Goal: Task Accomplishment & Management: Manage account settings

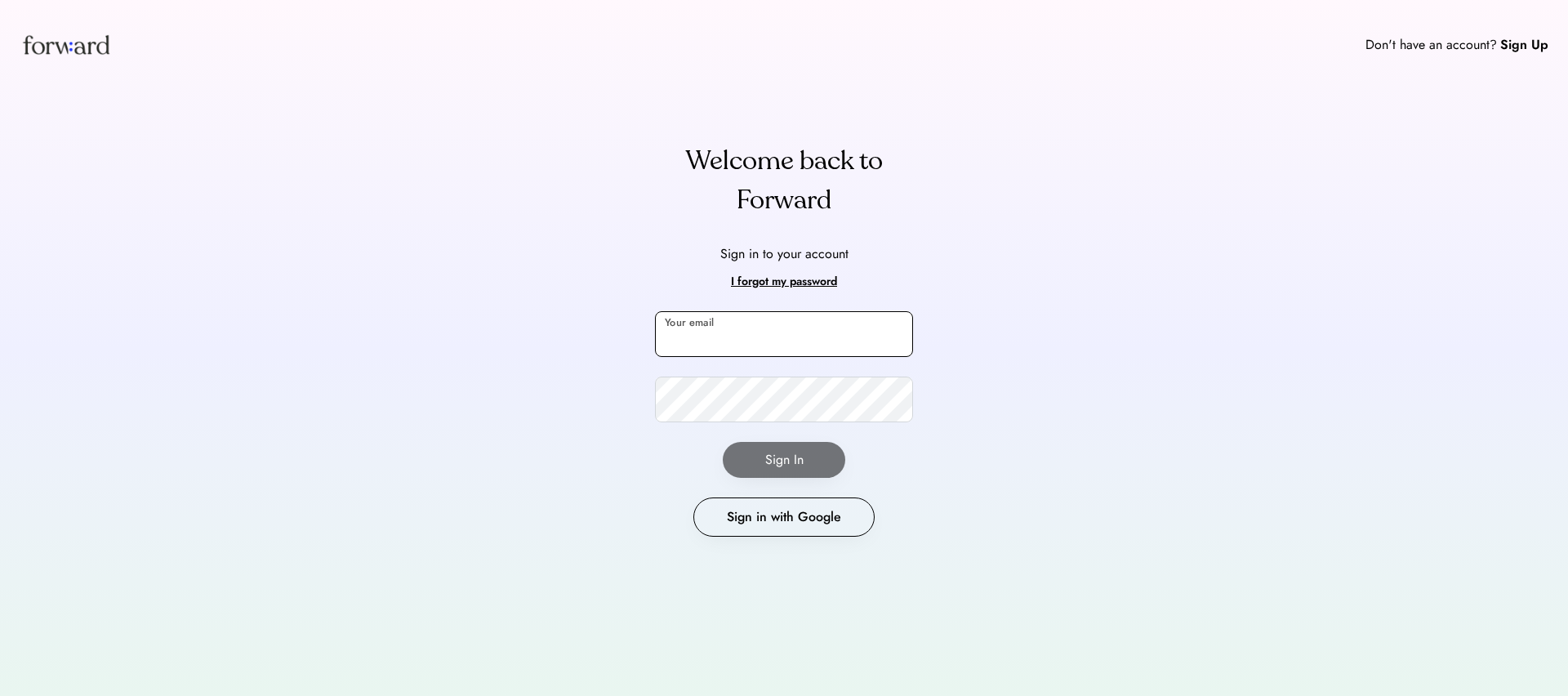
click at [712, 339] on input "email" at bounding box center [784, 334] width 258 height 46
type input "**********"
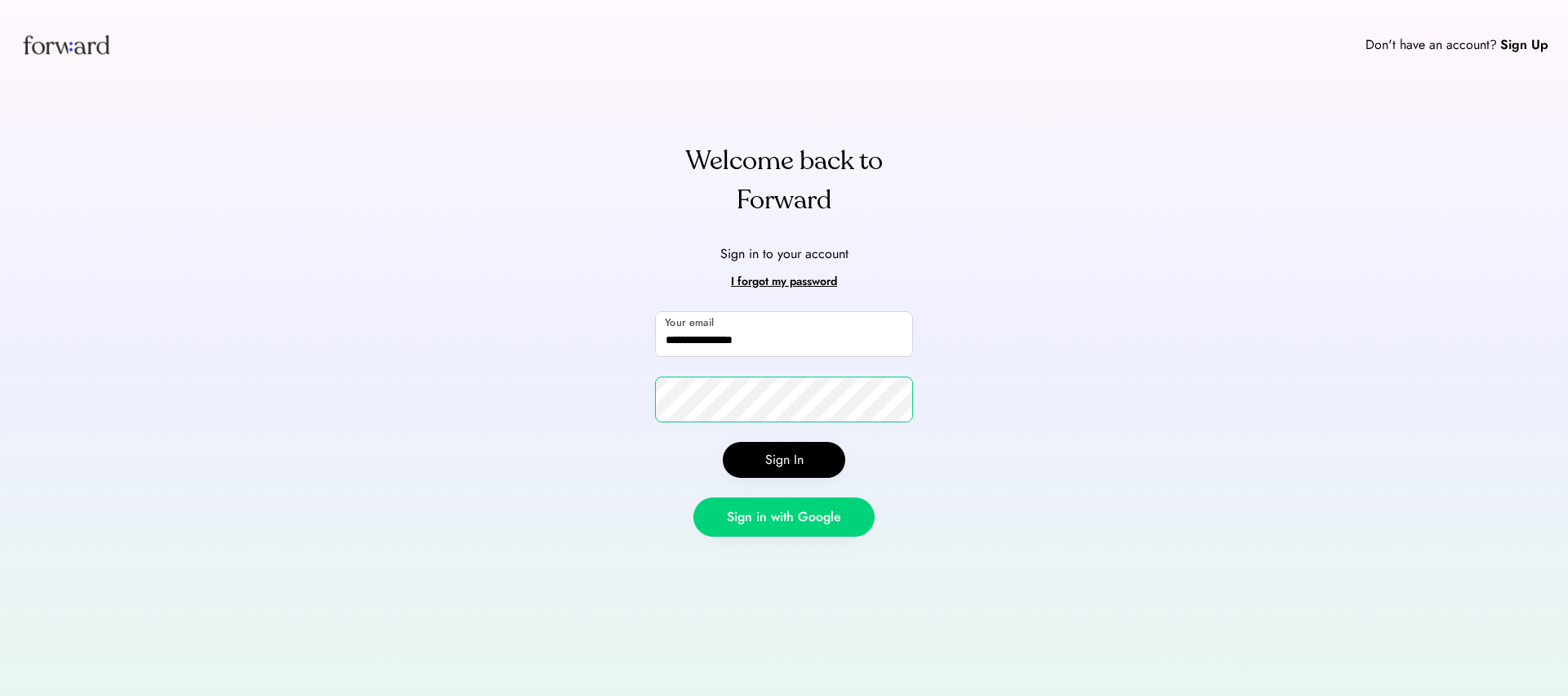
click at [759, 517] on button "Sign in with Google" at bounding box center [783, 517] width 181 height 39
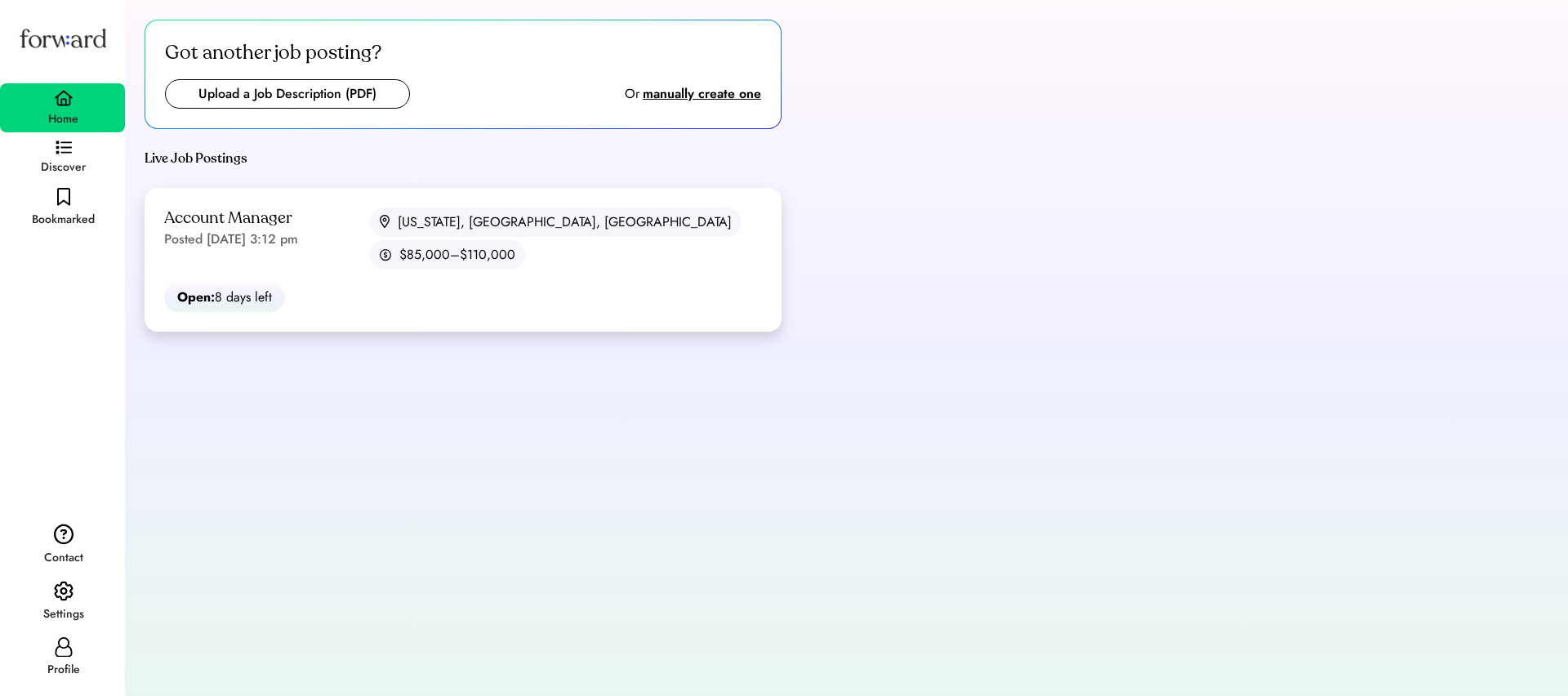
click at [407, 276] on div "Account Manager Posted [DATE] 3:12 pm [US_STATE], [GEOGRAPHIC_DATA], [GEOGRAPHI…" at bounding box center [463, 260] width 637 height 144
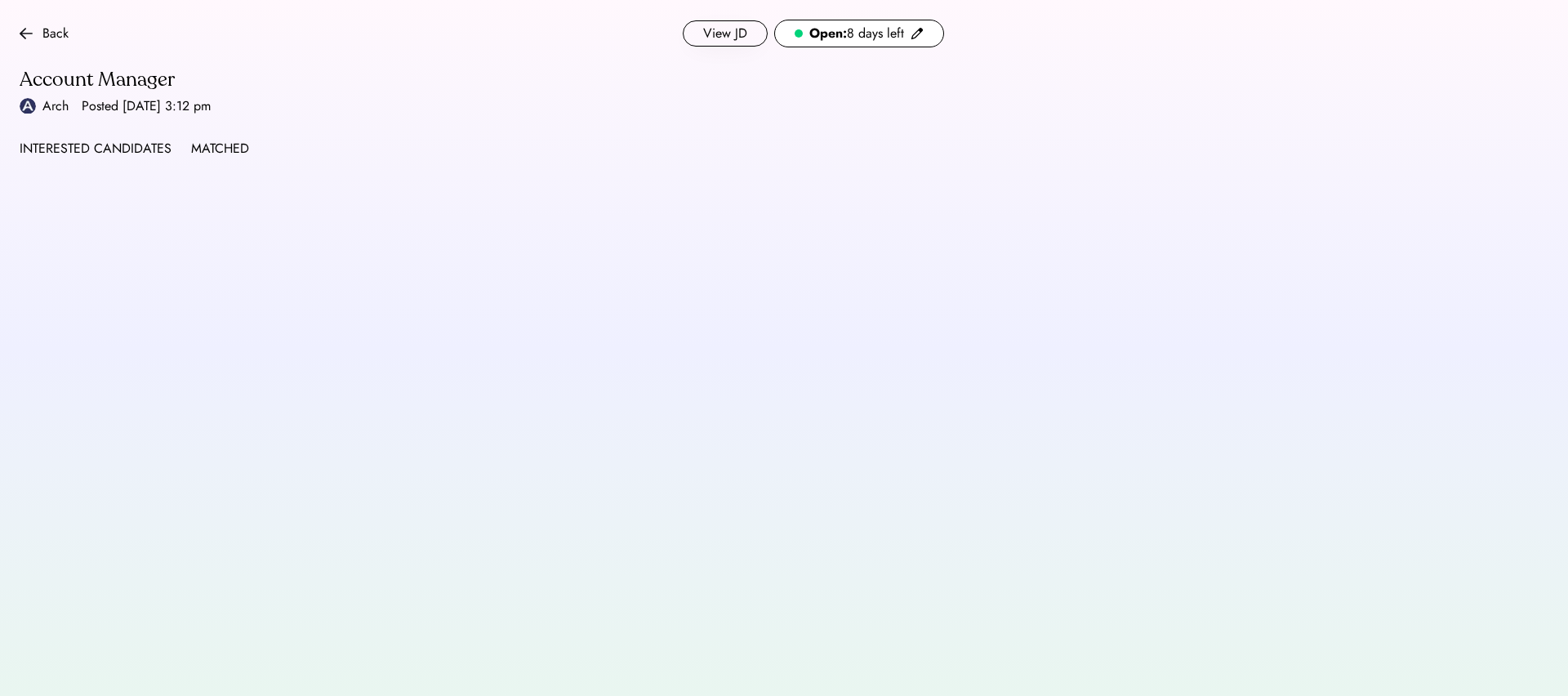
click at [154, 133] on div "Back View JD Open: 8 days left Account Manager Arch Posted [DATE] 3:12 pm INTER…" at bounding box center [481, 88] width 963 height 178
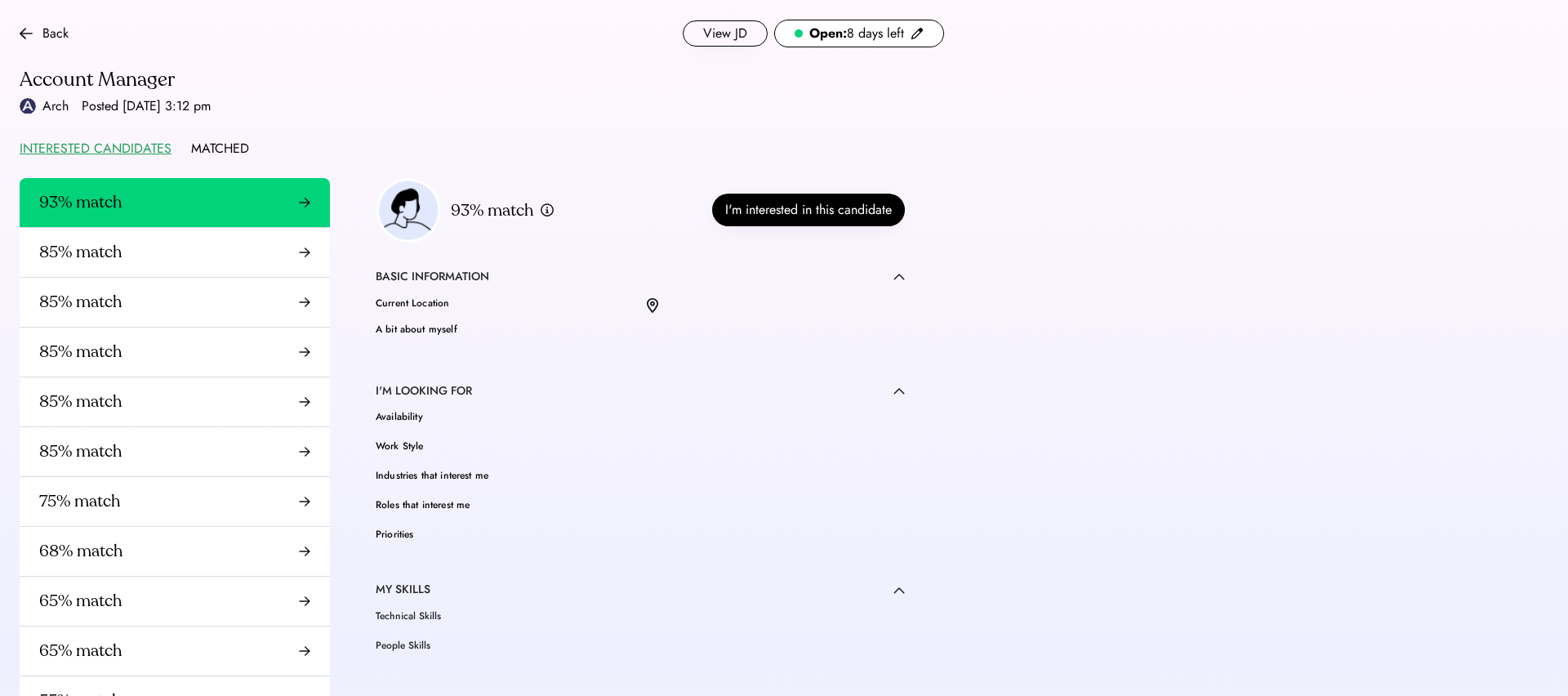
click at [150, 153] on div "INTERESTED CANDIDATES" at bounding box center [95, 149] width 152 height 19
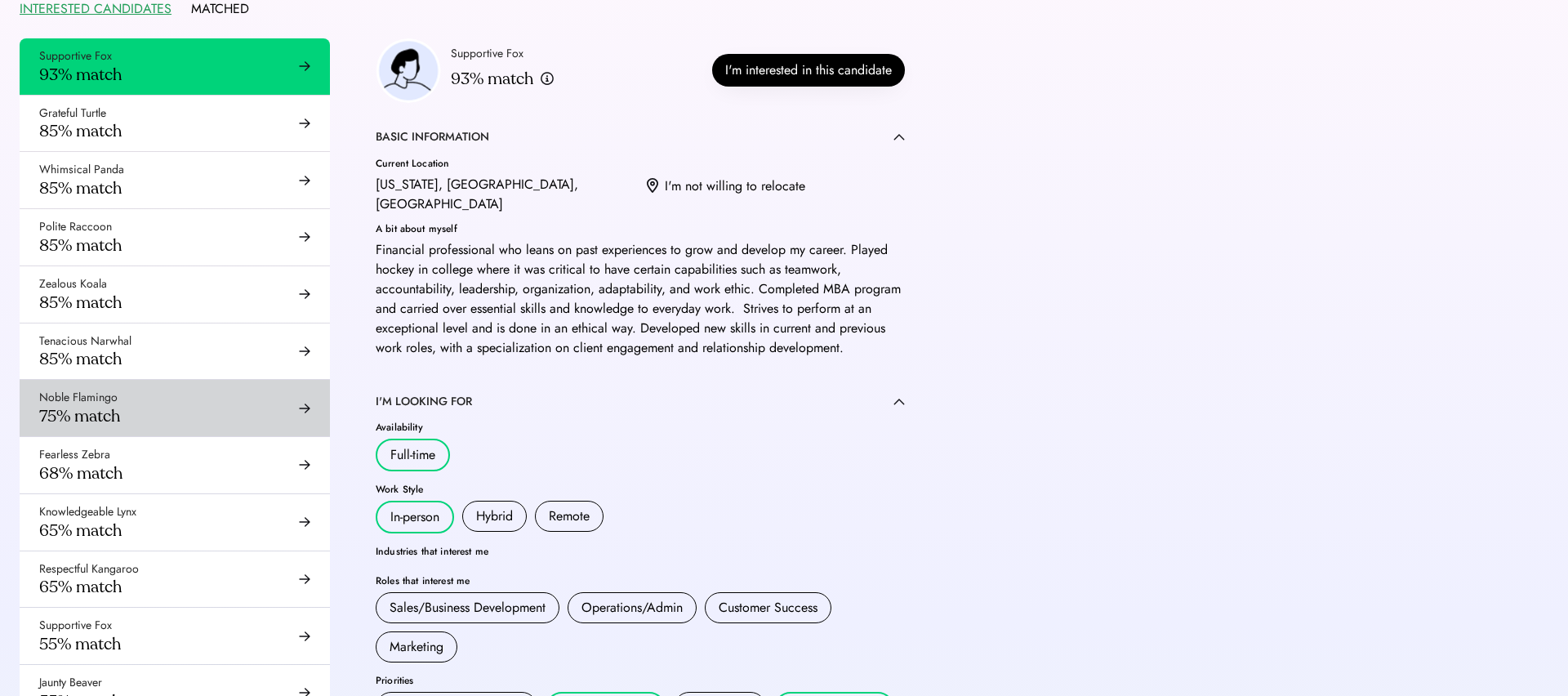
scroll to position [130, 0]
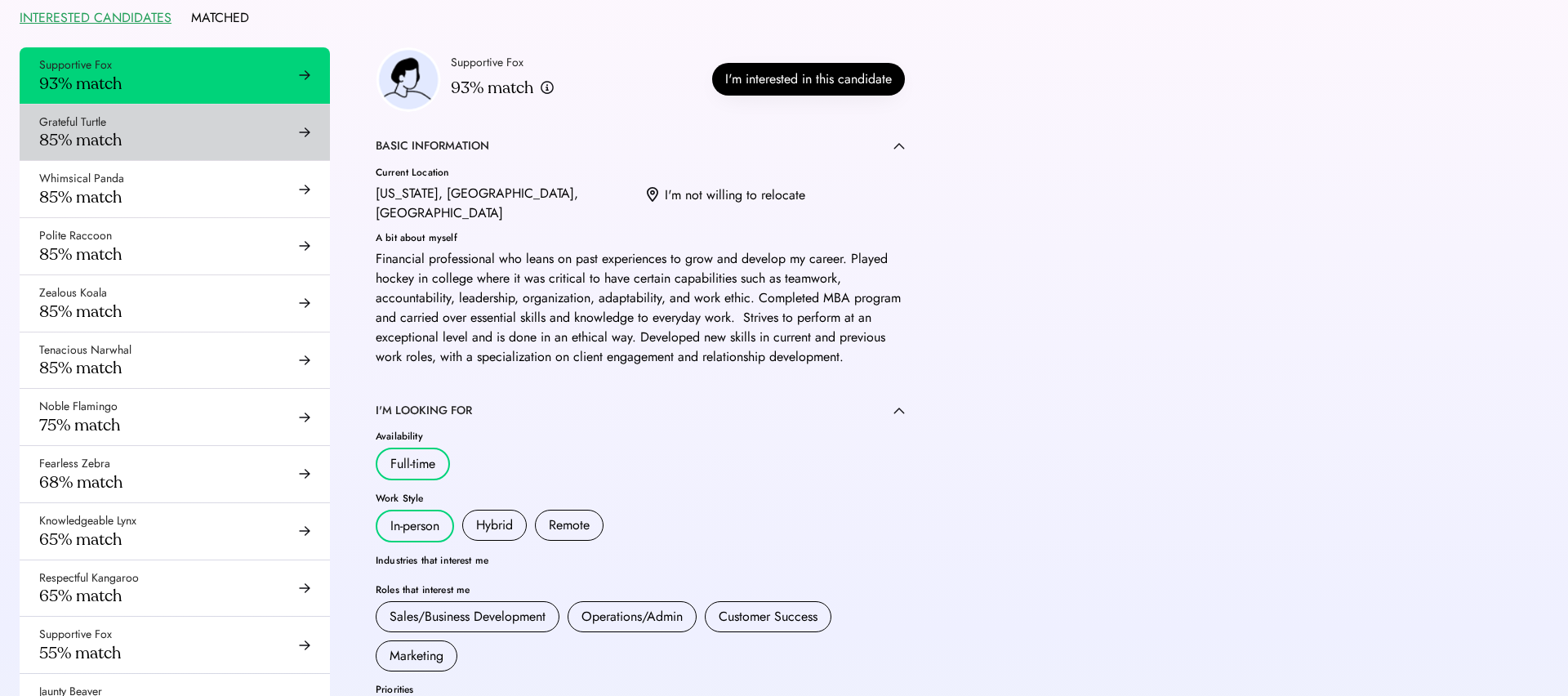
click at [262, 151] on div "Grateful Turtle 85% match" at bounding box center [174, 132] width 311 height 56
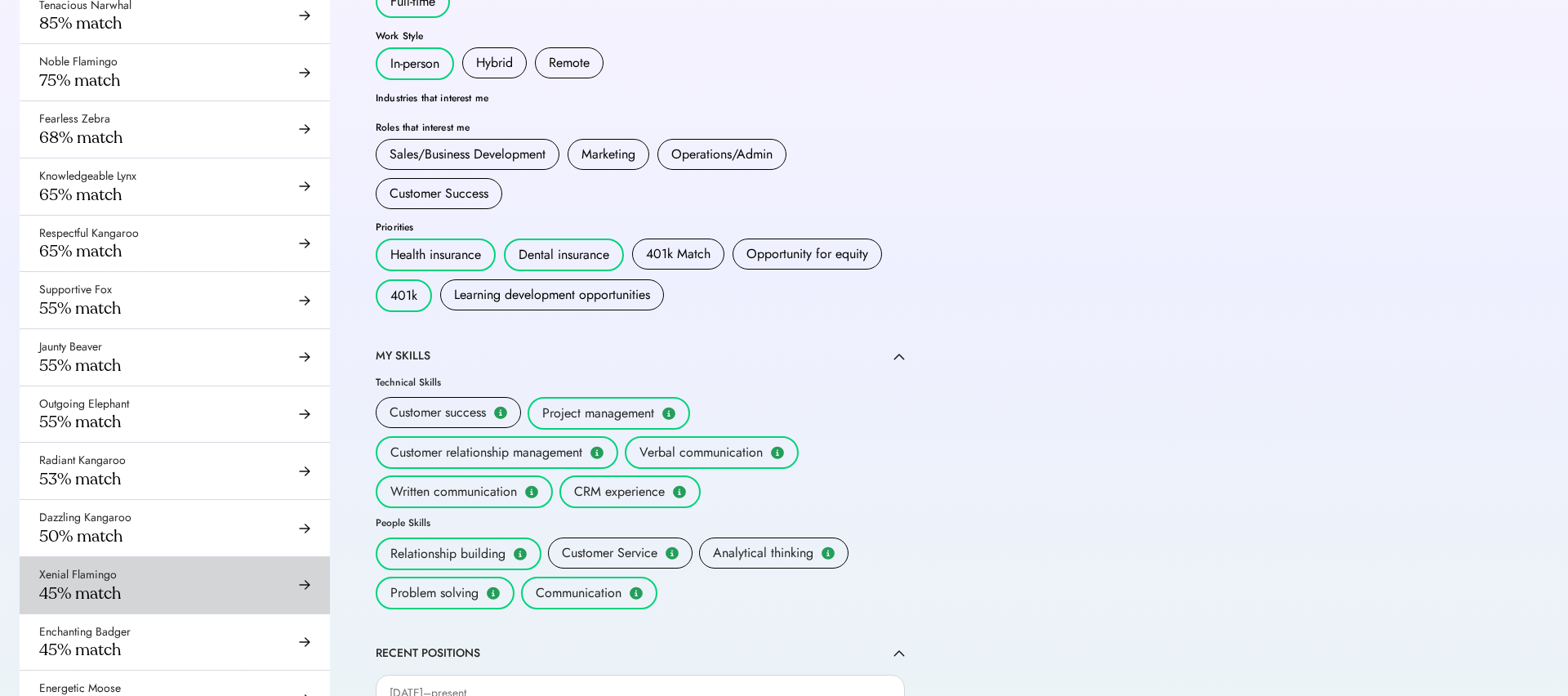
scroll to position [104, 0]
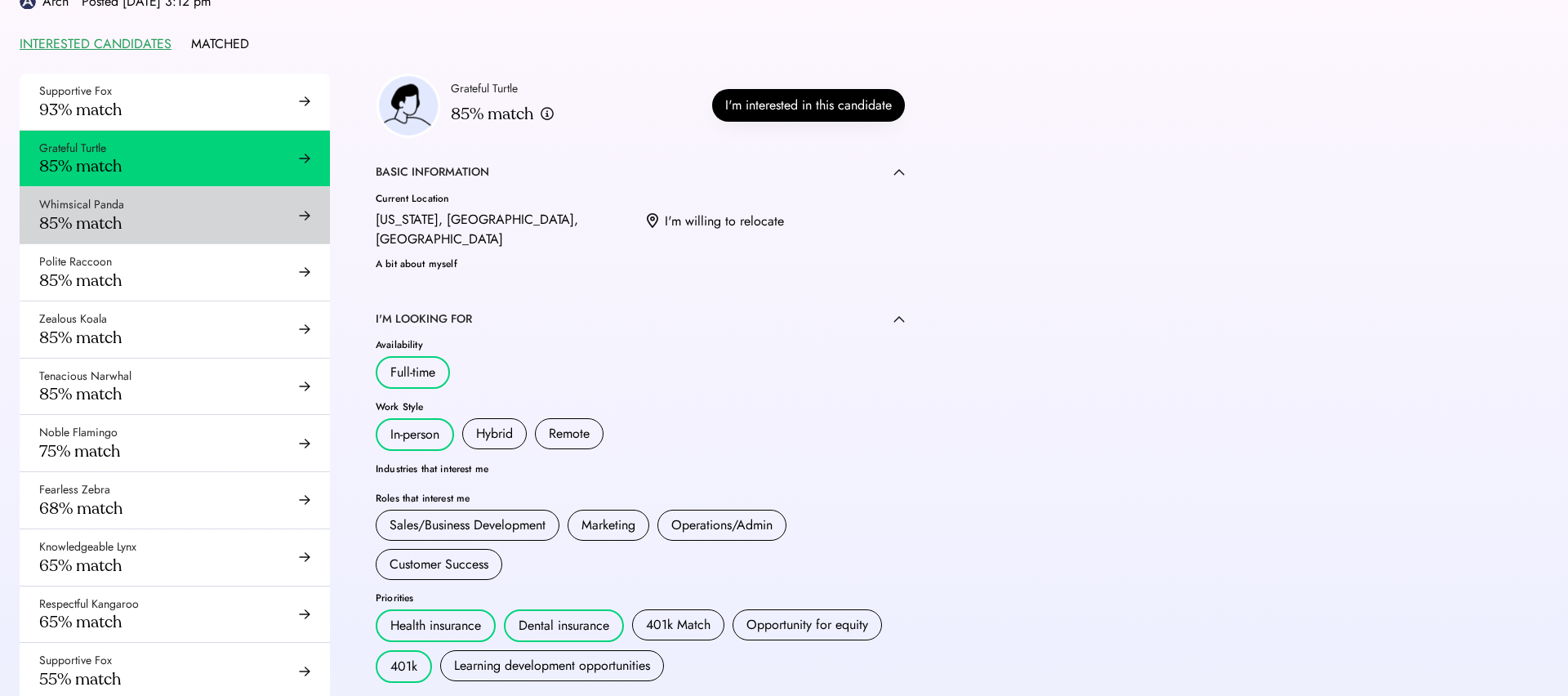
click at [251, 218] on div "Whimsical Panda 85% match" at bounding box center [174, 215] width 311 height 56
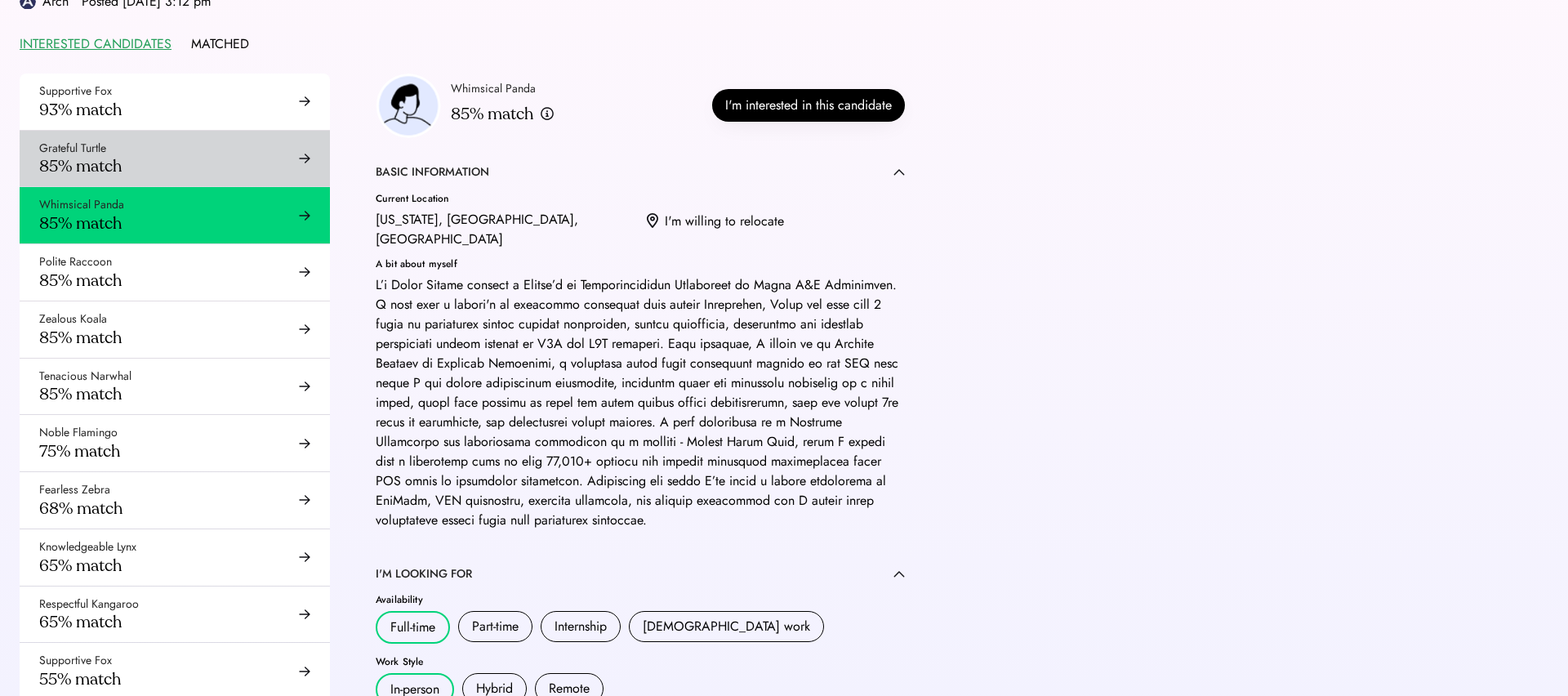
click at [261, 129] on div "Supportive Fox 93% match" at bounding box center [174, 102] width 311 height 56
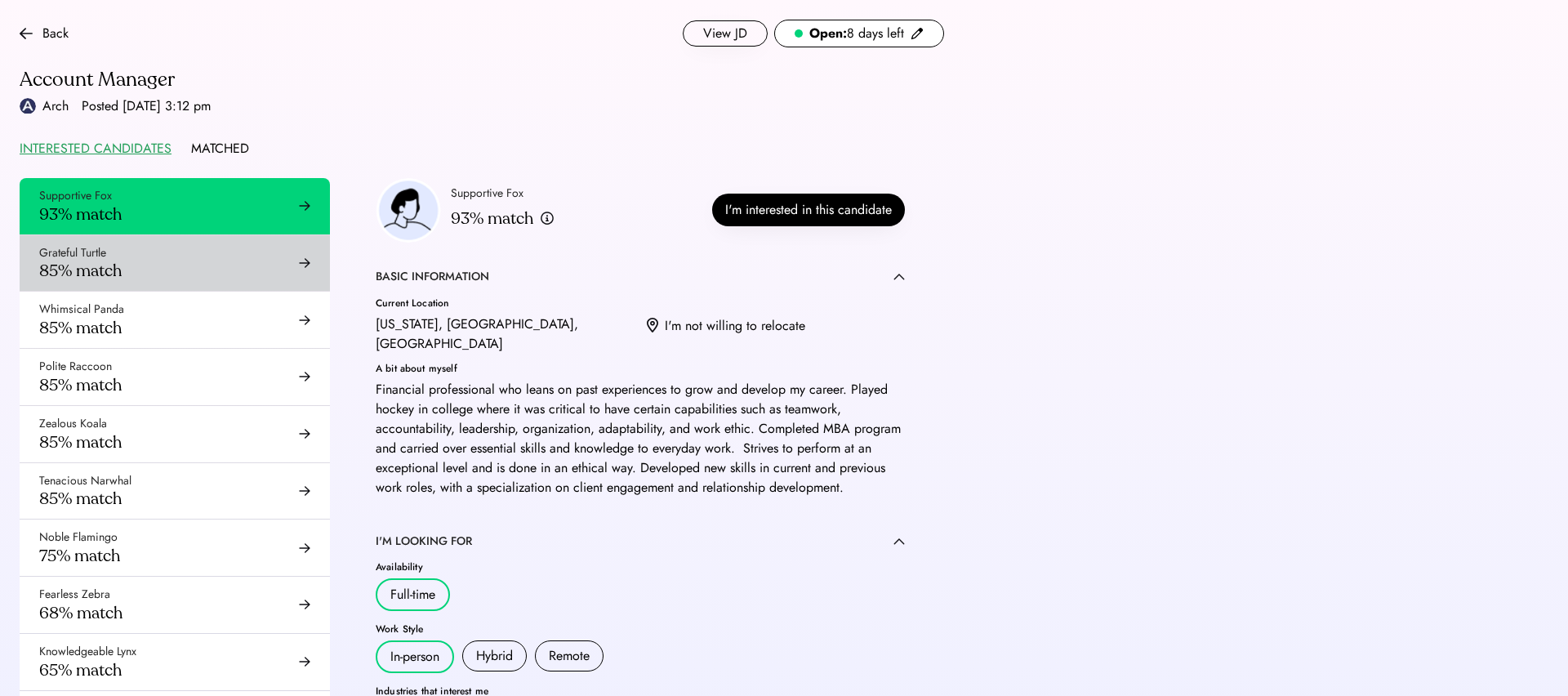
click at [218, 269] on div "Grateful Turtle 85% match" at bounding box center [174, 264] width 311 height 56
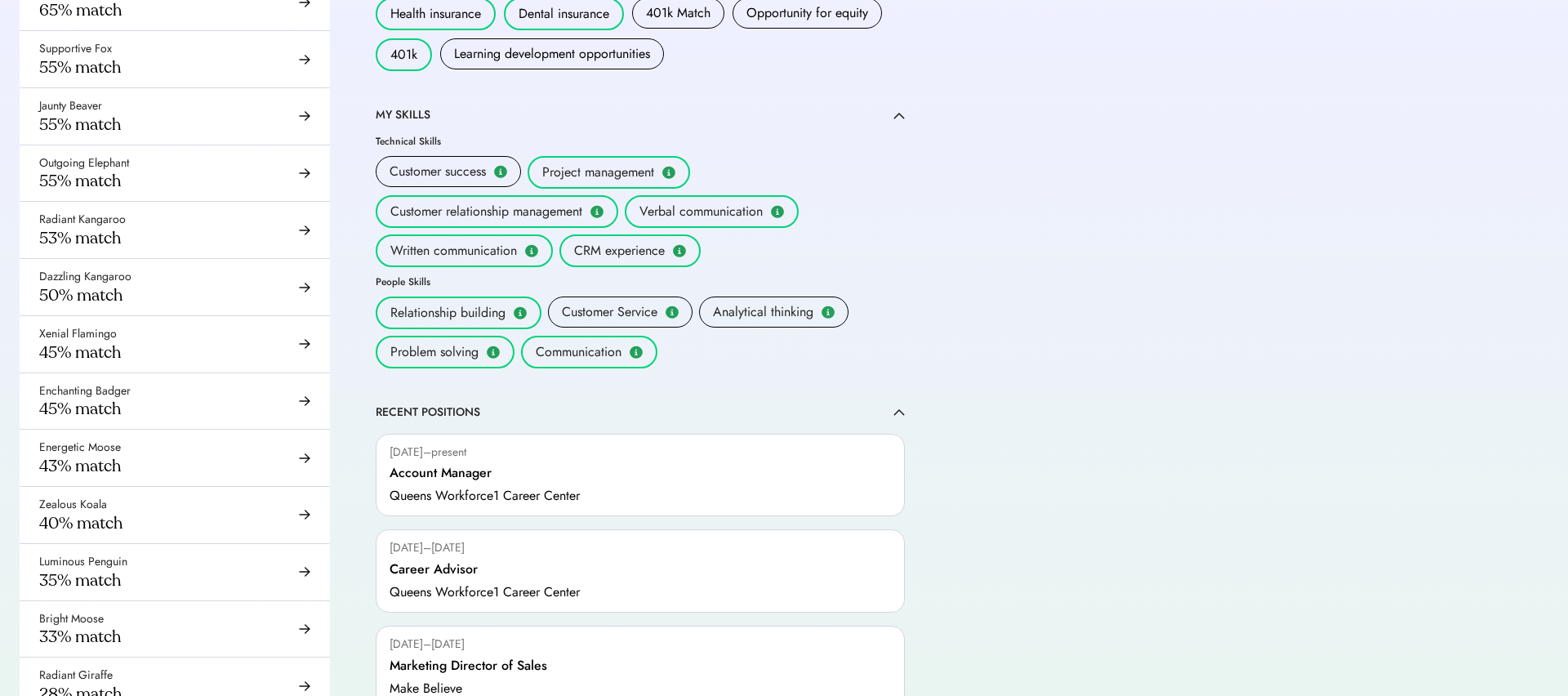
scroll to position [782, 0]
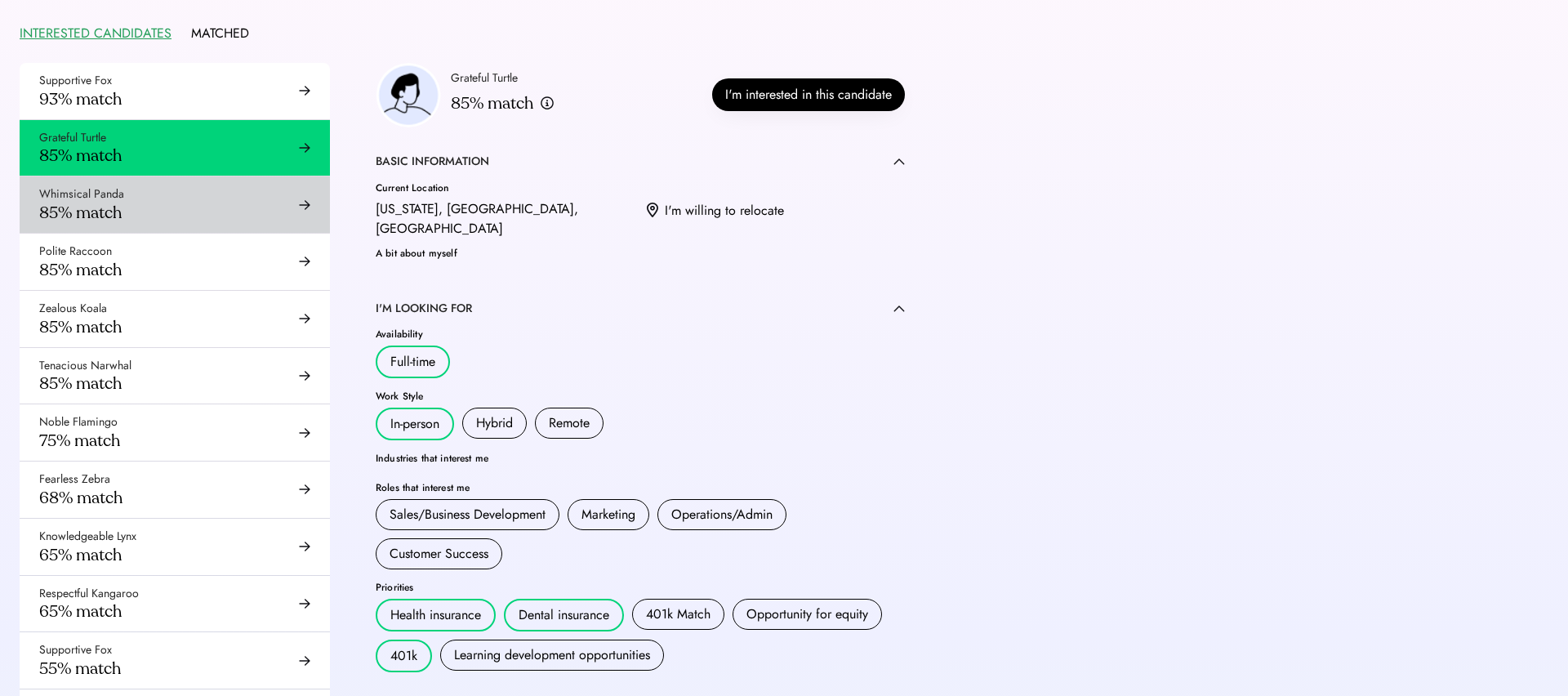
click at [246, 207] on div "Whimsical Panda 85% match" at bounding box center [174, 205] width 311 height 56
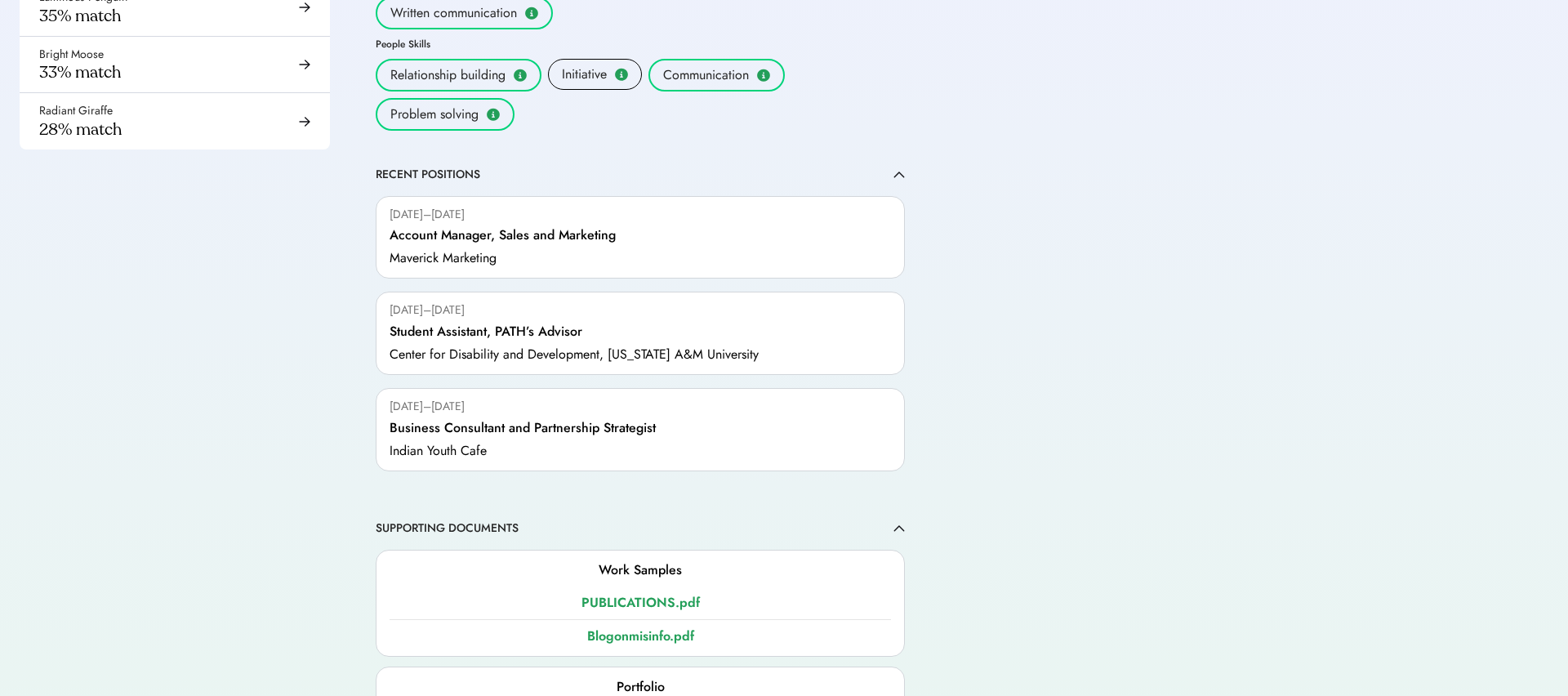
scroll to position [1412, 0]
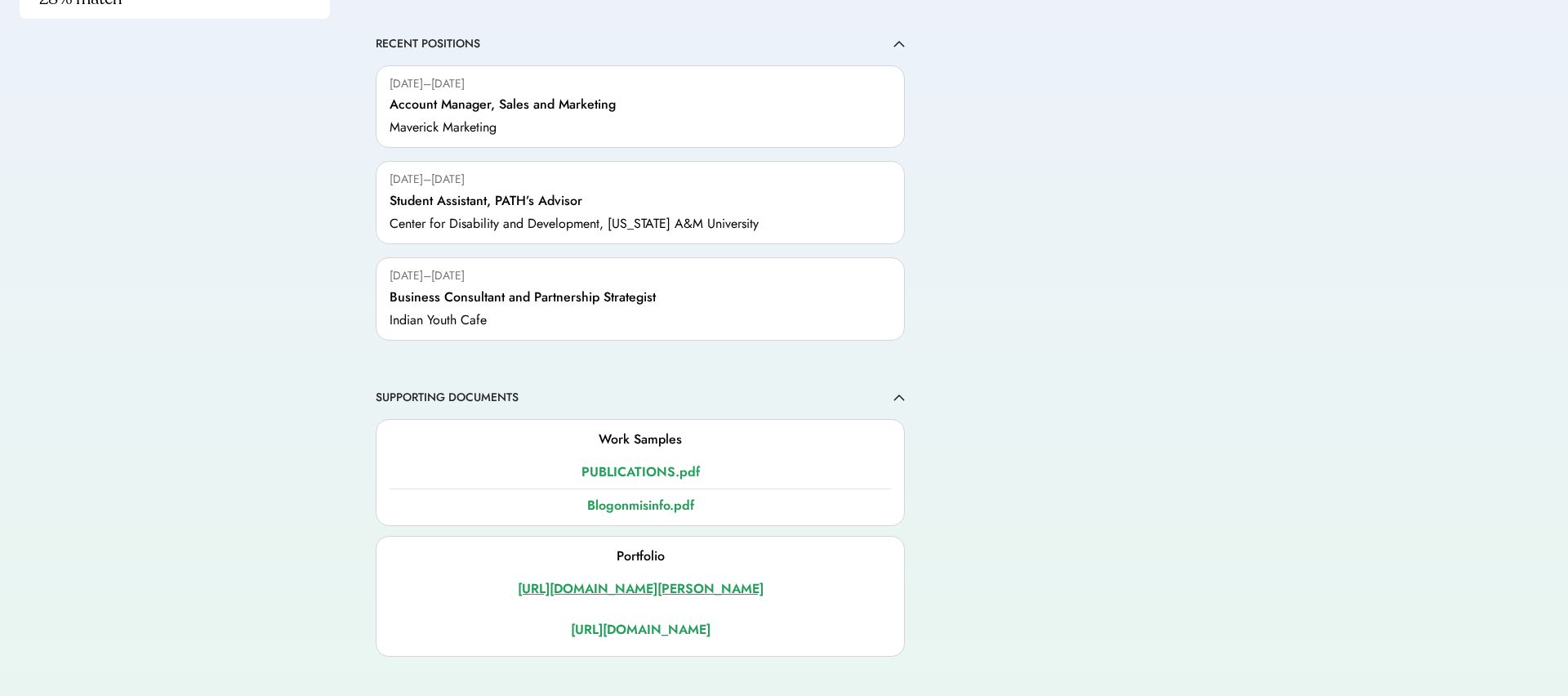
click at [654, 580] on div "https://linkedin.com/in/ramya-tulasi" at bounding box center [640, 589] width 501 height 19
